Goal: Information Seeking & Learning: Learn about a topic

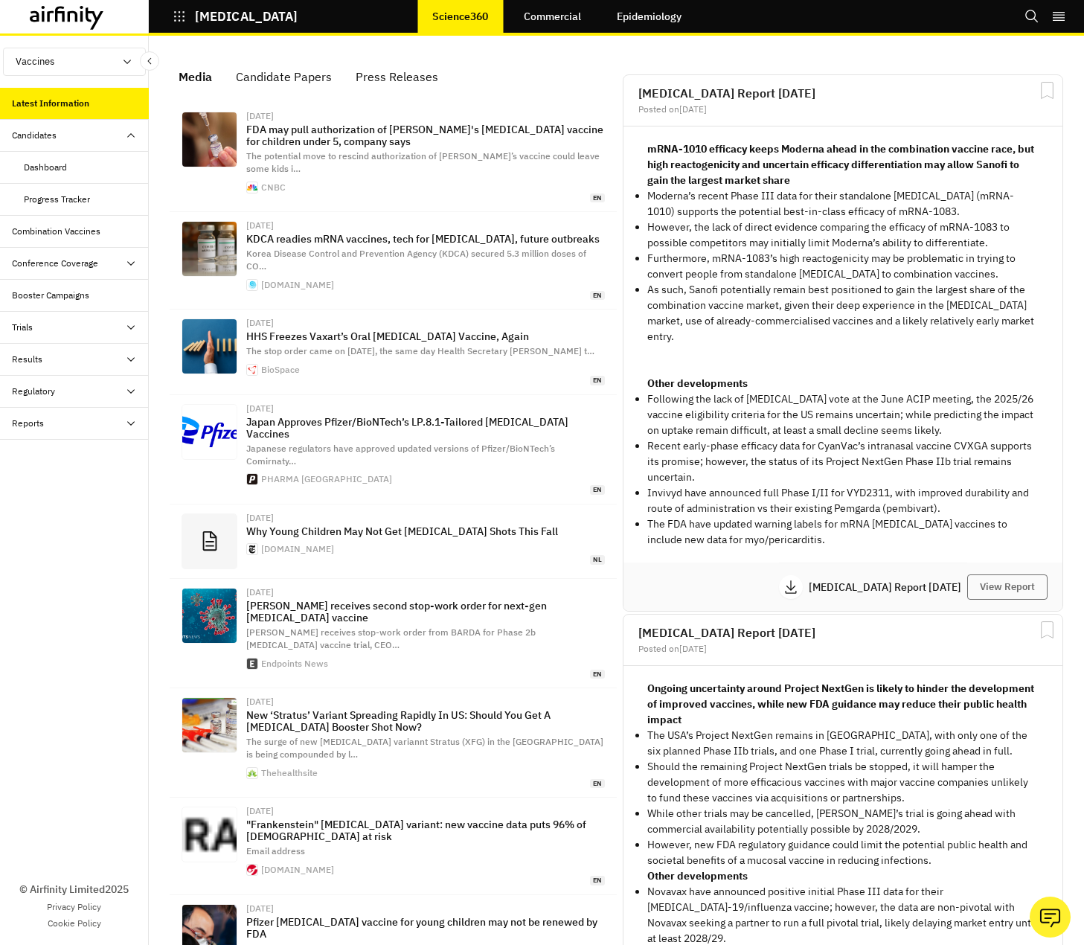
scroll to position [1084, 435]
click at [51, 199] on div "Progress Tracker" at bounding box center [57, 199] width 66 height 13
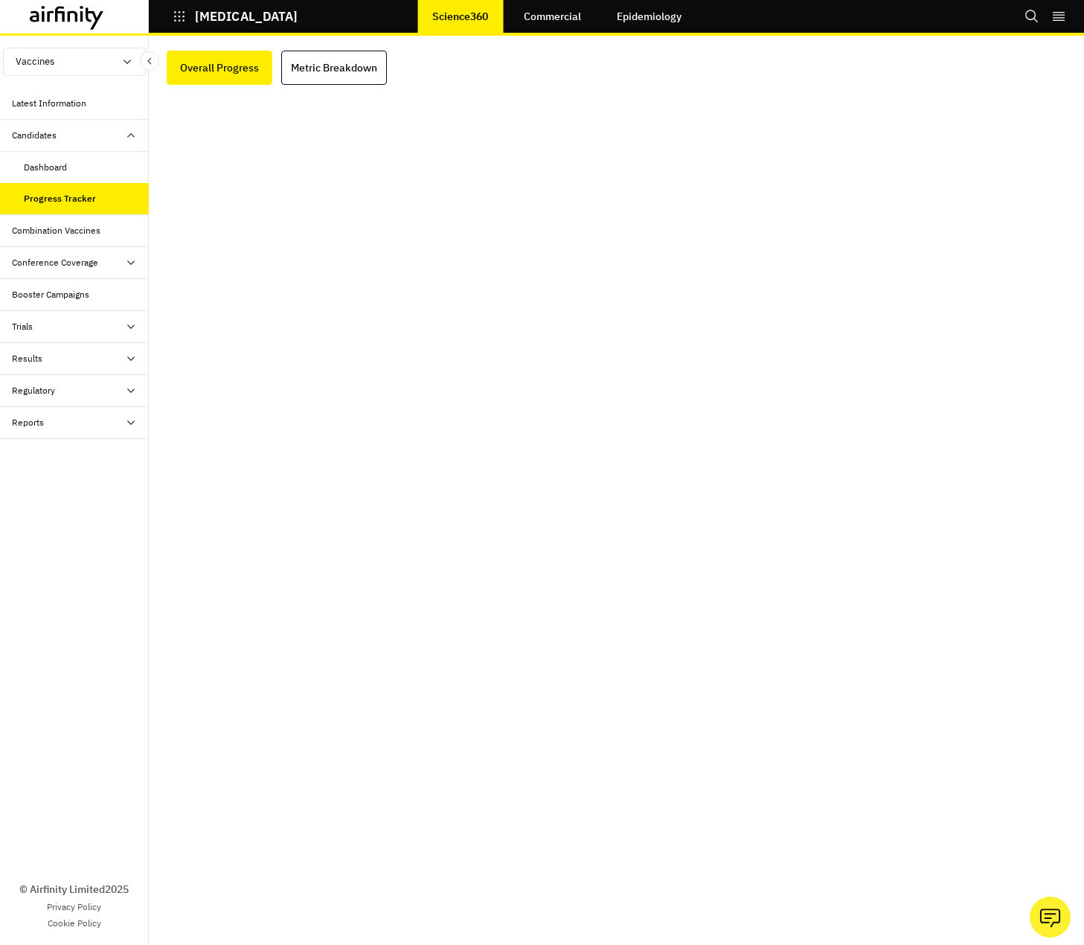
click at [56, 195] on div "Progress Tracker" at bounding box center [60, 198] width 72 height 13
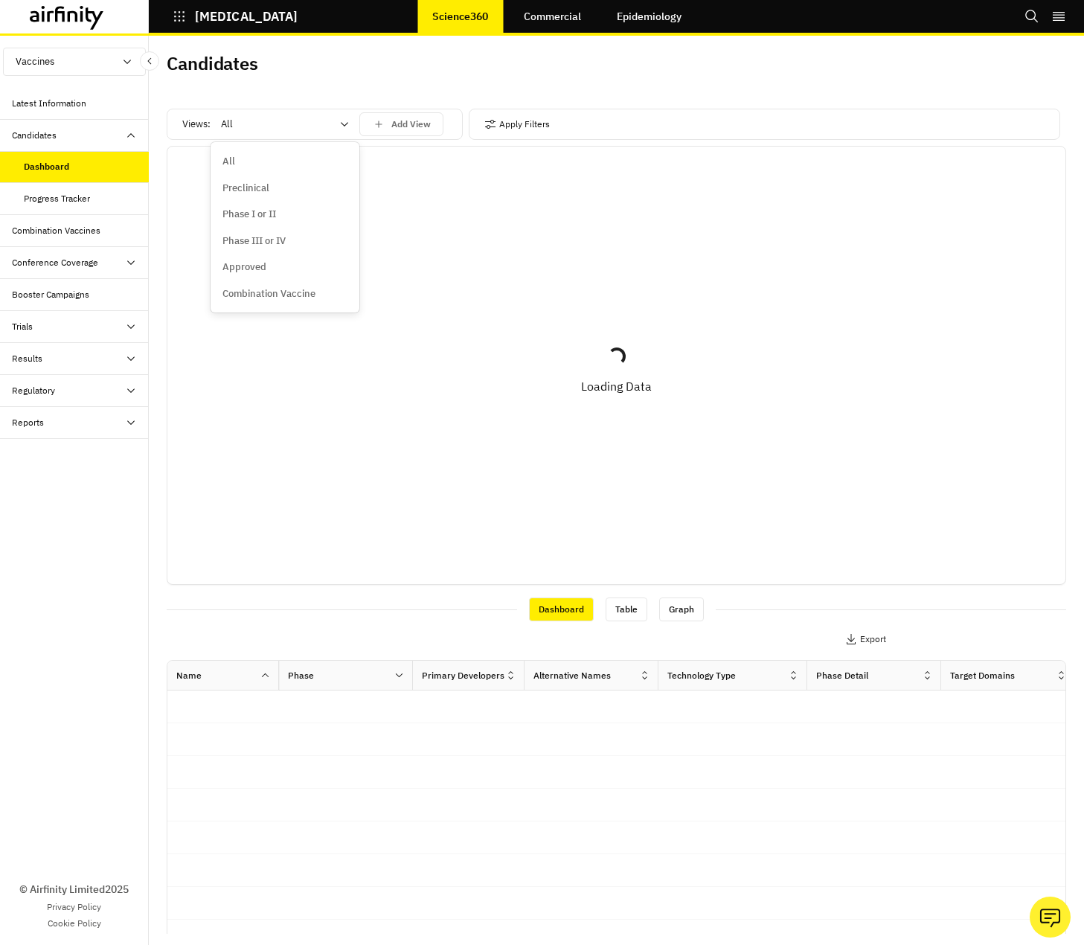
click at [302, 131] on div at bounding box center [276, 124] width 110 height 18
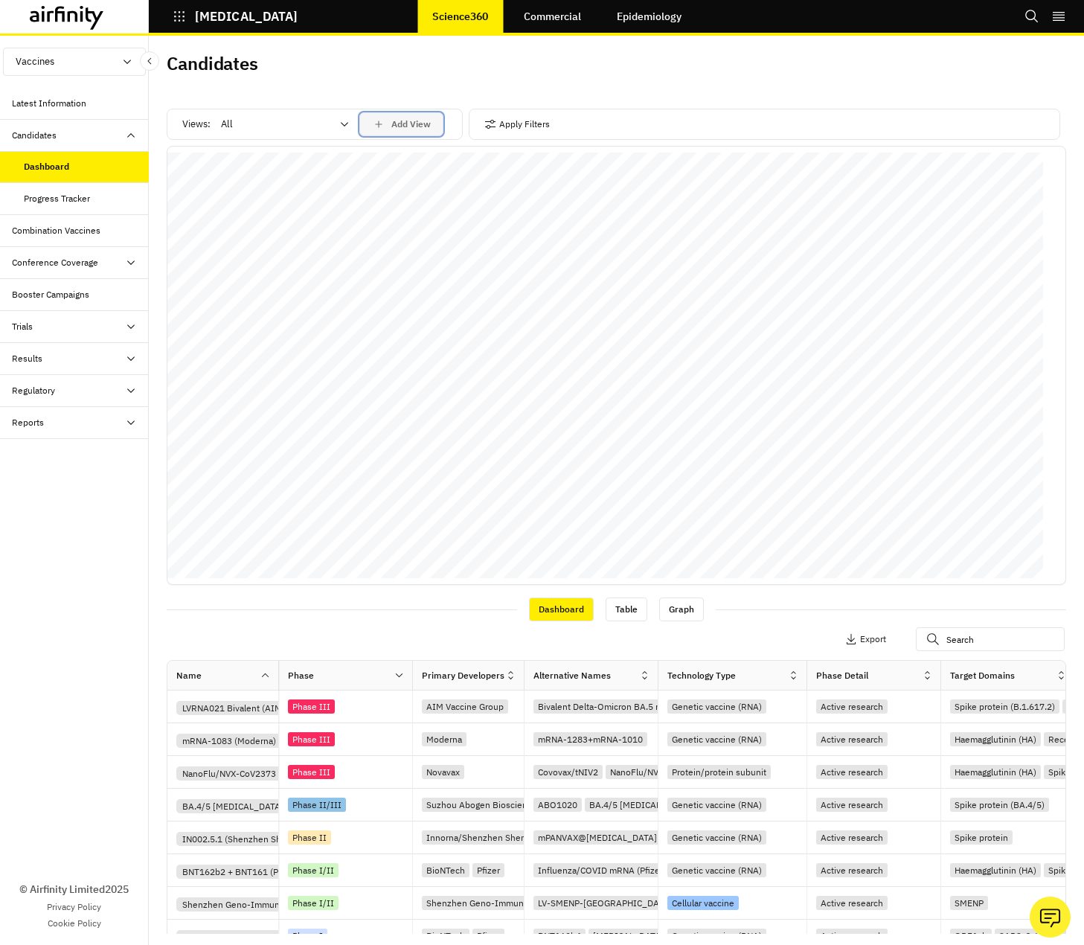
click at [415, 128] on p "Add View" at bounding box center [410, 124] width 39 height 10
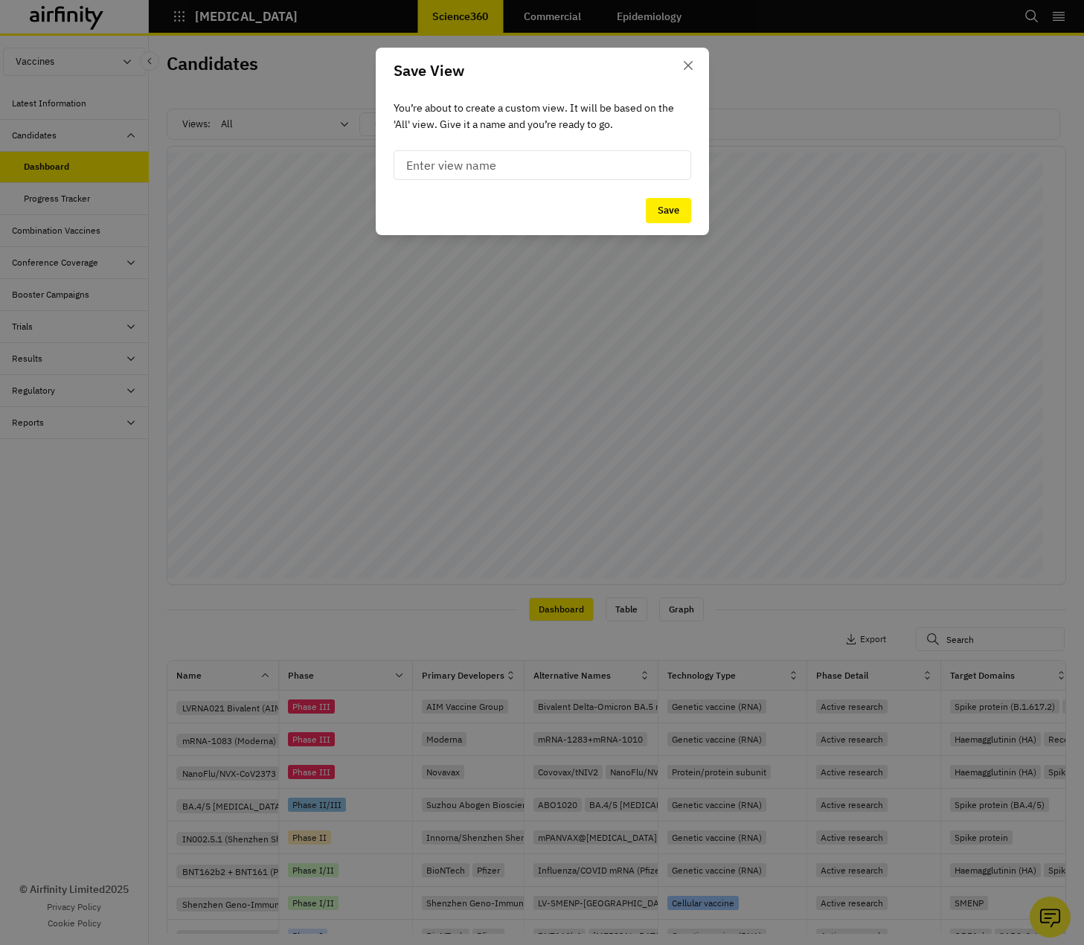
click at [454, 164] on input at bounding box center [543, 165] width 298 height 30
click at [693, 74] on button "Close" at bounding box center [688, 66] width 24 height 24
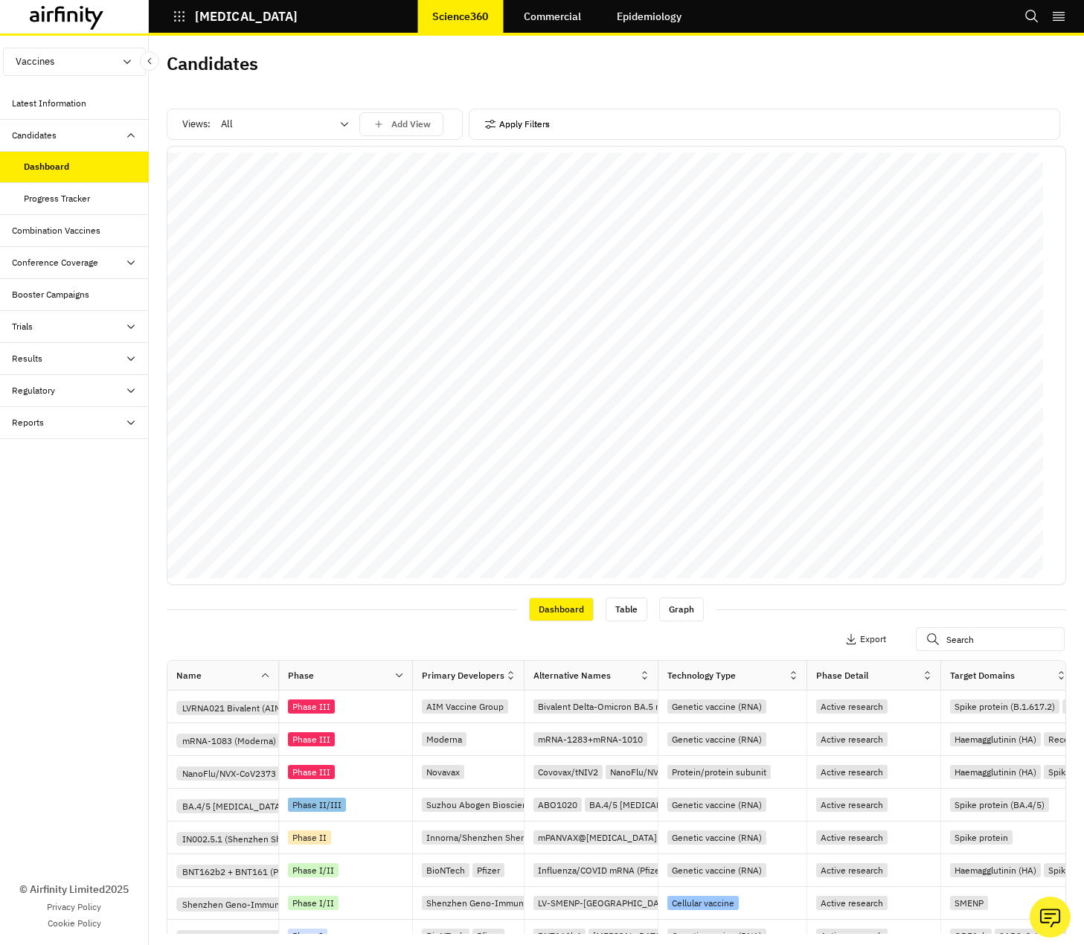
click at [497, 125] on button "Apply Filters" at bounding box center [516, 124] width 65 height 24
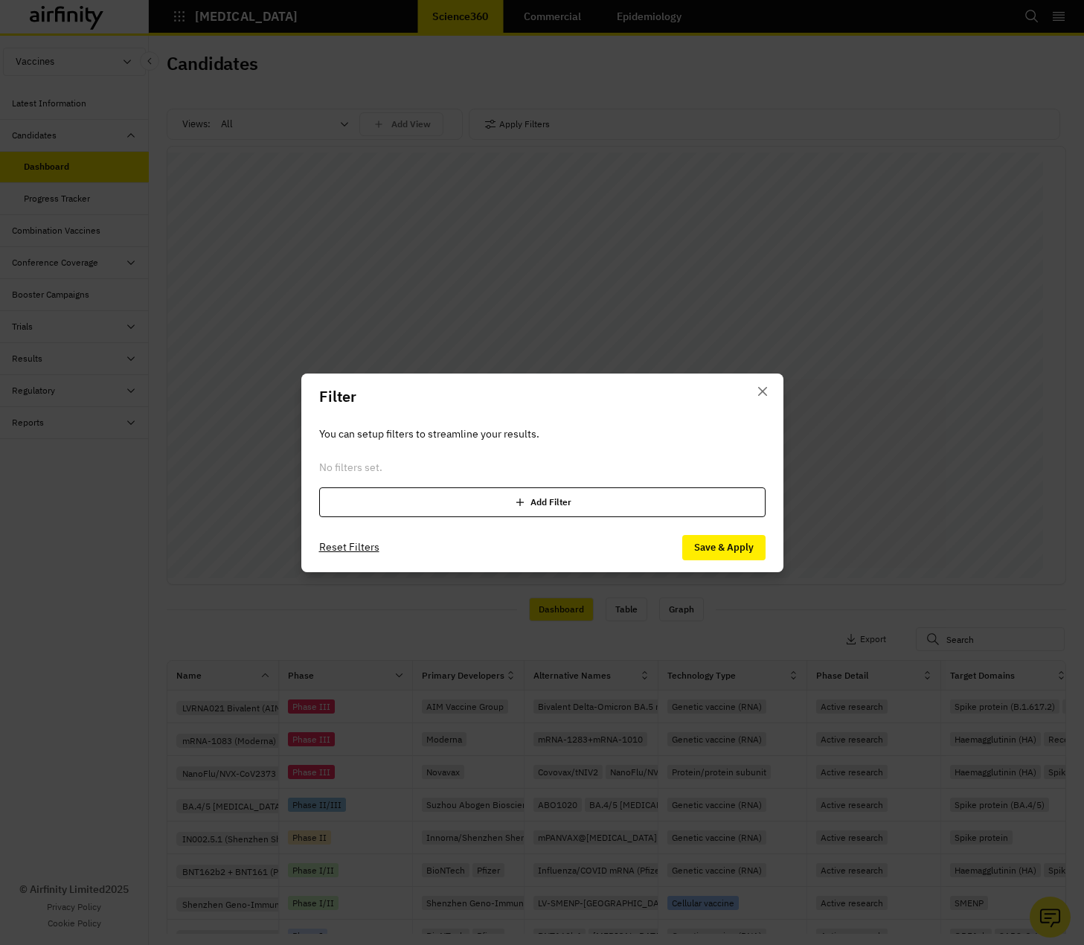
click at [561, 504] on div "Add Filter" at bounding box center [542, 502] width 446 height 30
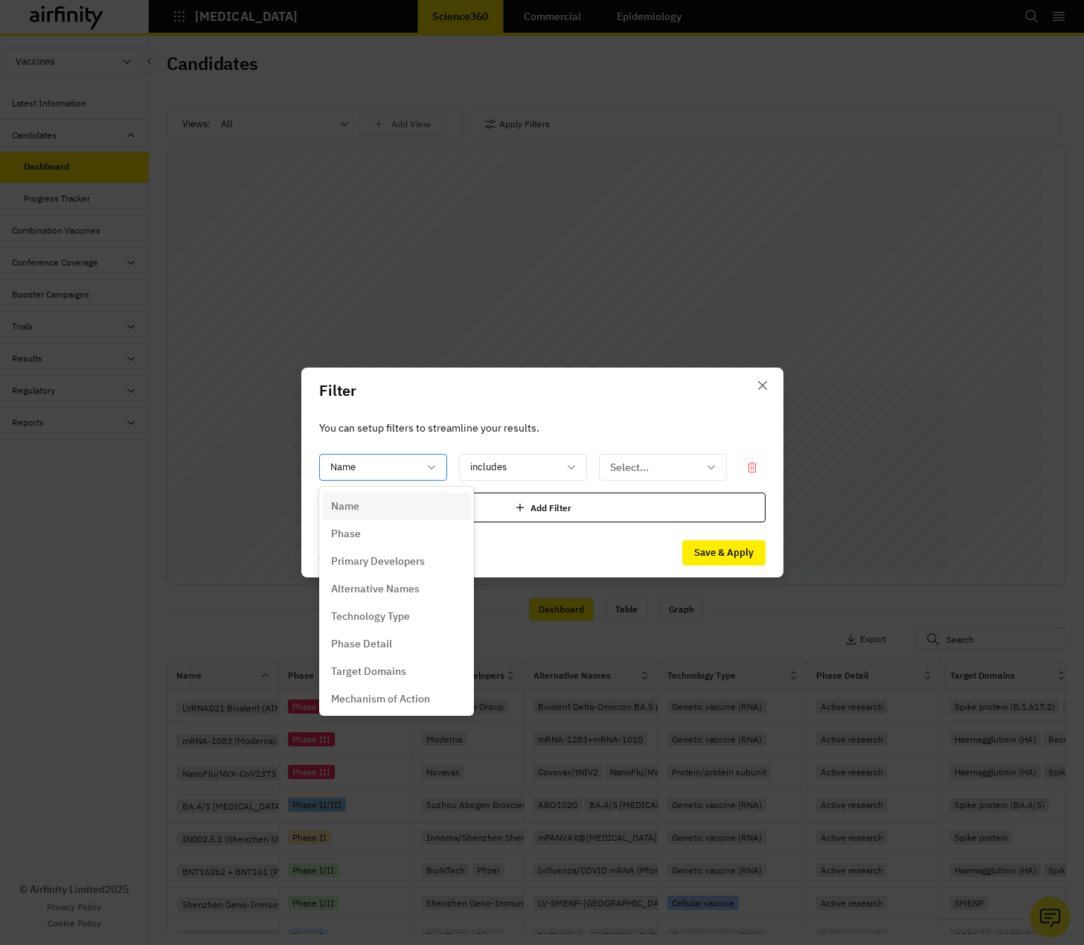
click at [397, 472] on div at bounding box center [374, 467] width 88 height 19
click at [761, 390] on button "Close" at bounding box center [763, 385] width 24 height 24
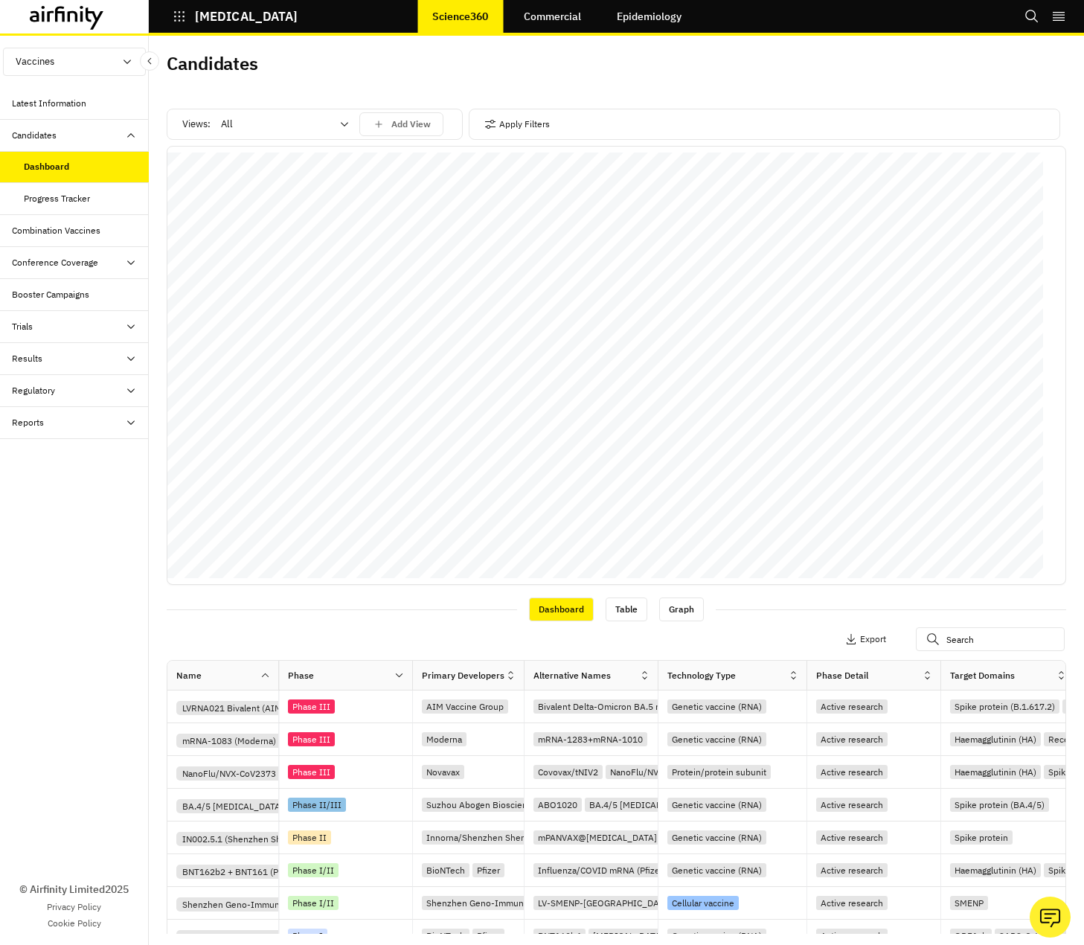
click at [62, 194] on div "Progress Tracker" at bounding box center [57, 198] width 66 height 13
